Goal: Task Accomplishment & Management: Use online tool/utility

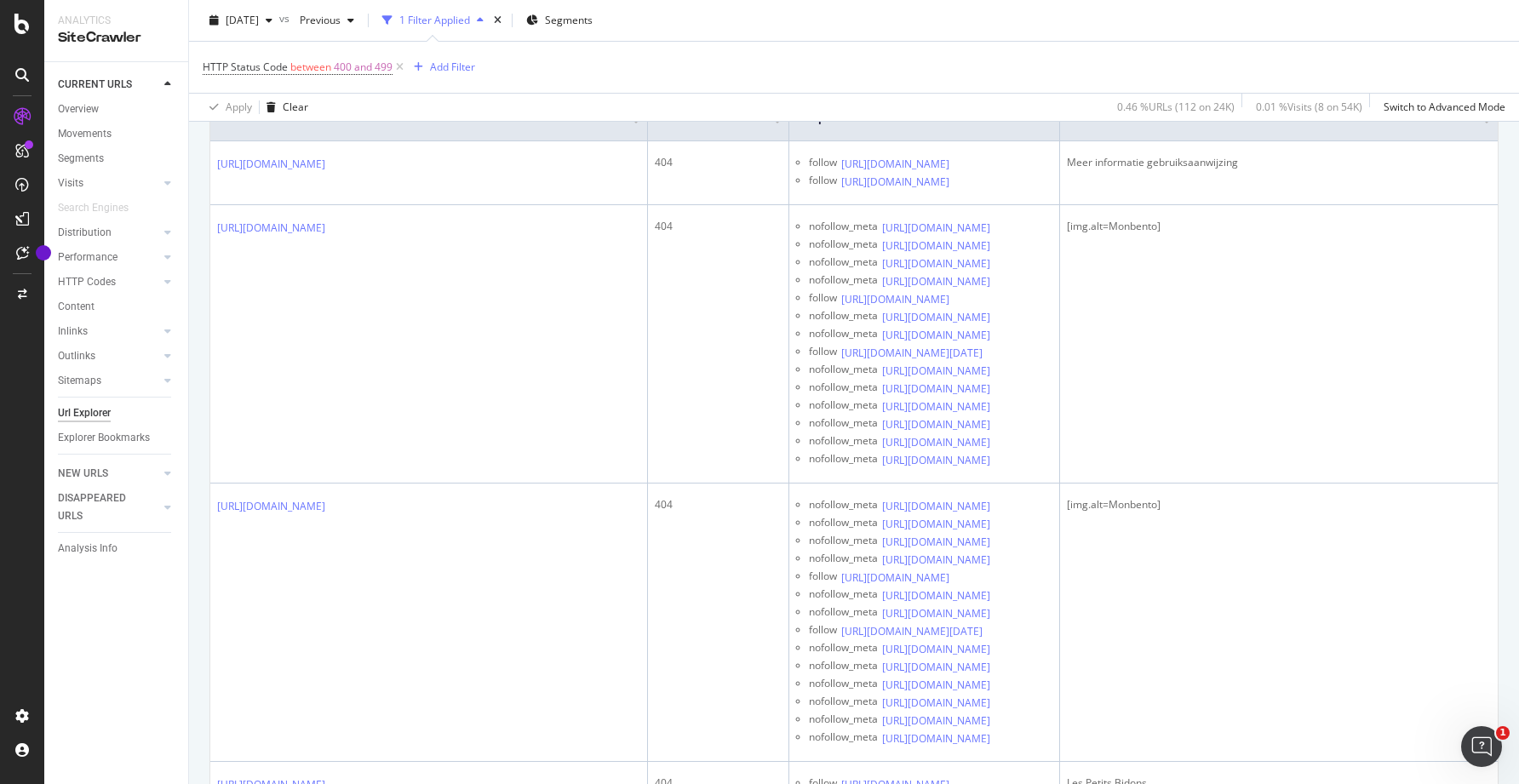
scroll to position [379, 0]
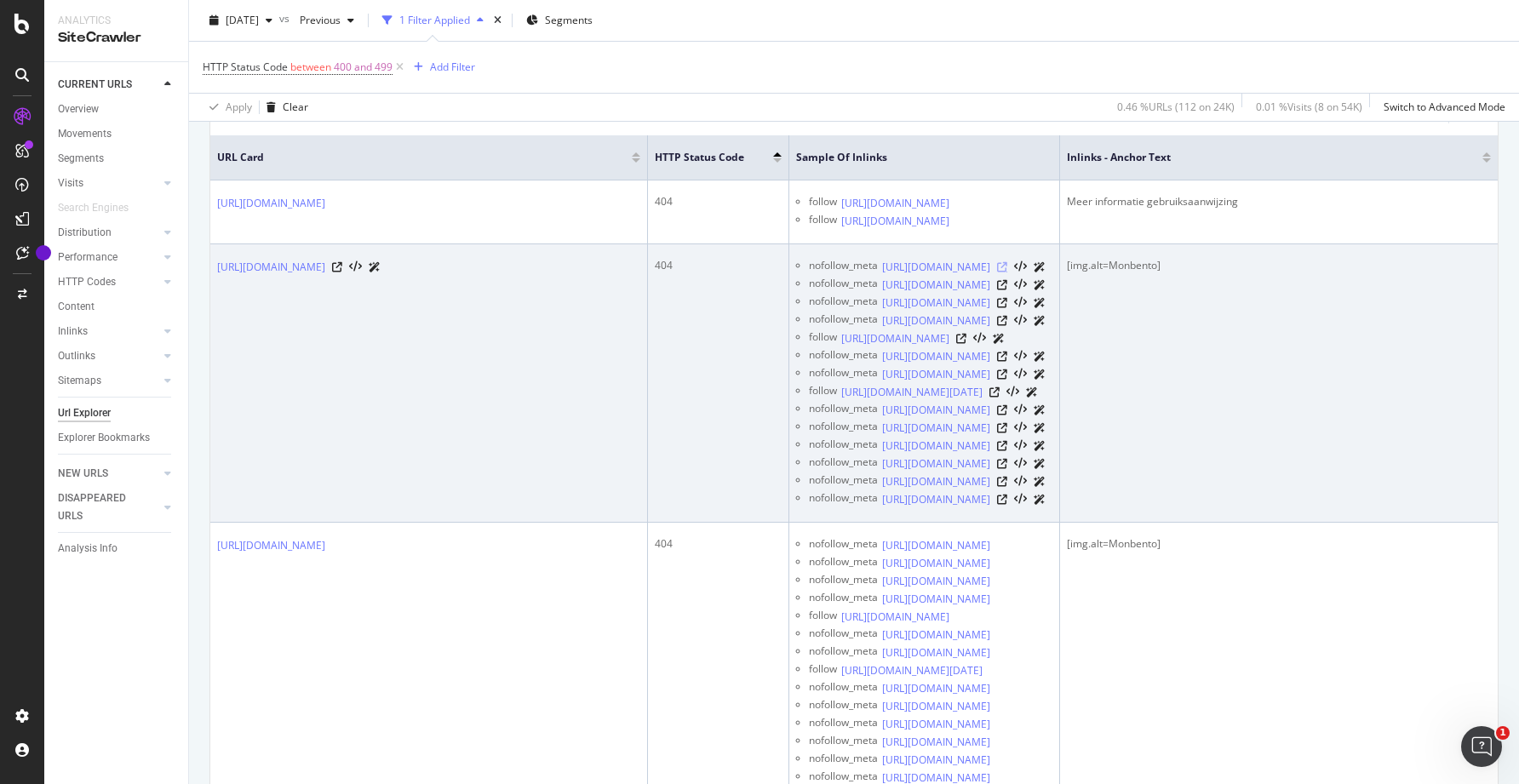
click at [1007, 272] on icon at bounding box center [1002, 267] width 10 height 10
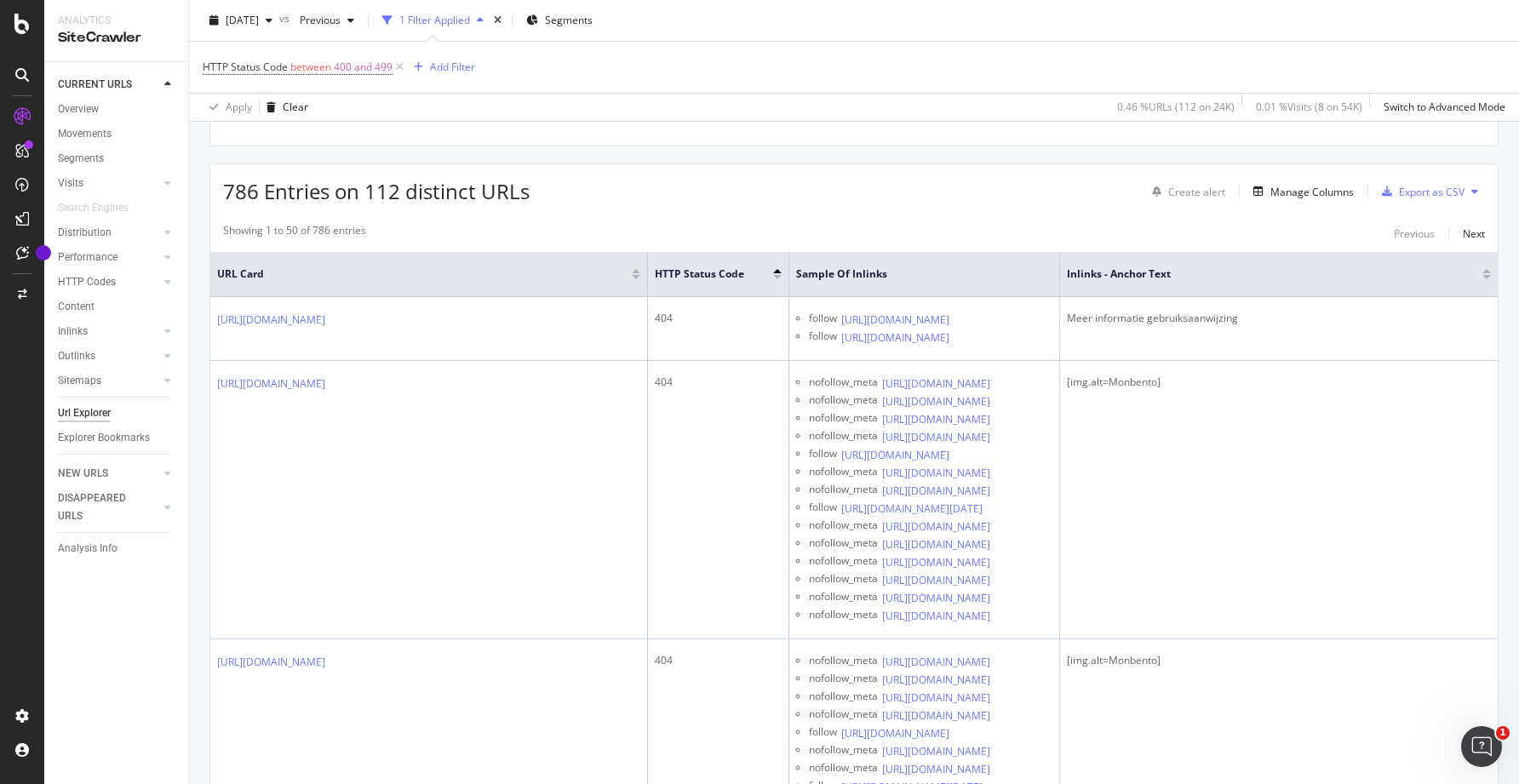
scroll to position [0, 0]
